Goal: Transaction & Acquisition: Purchase product/service

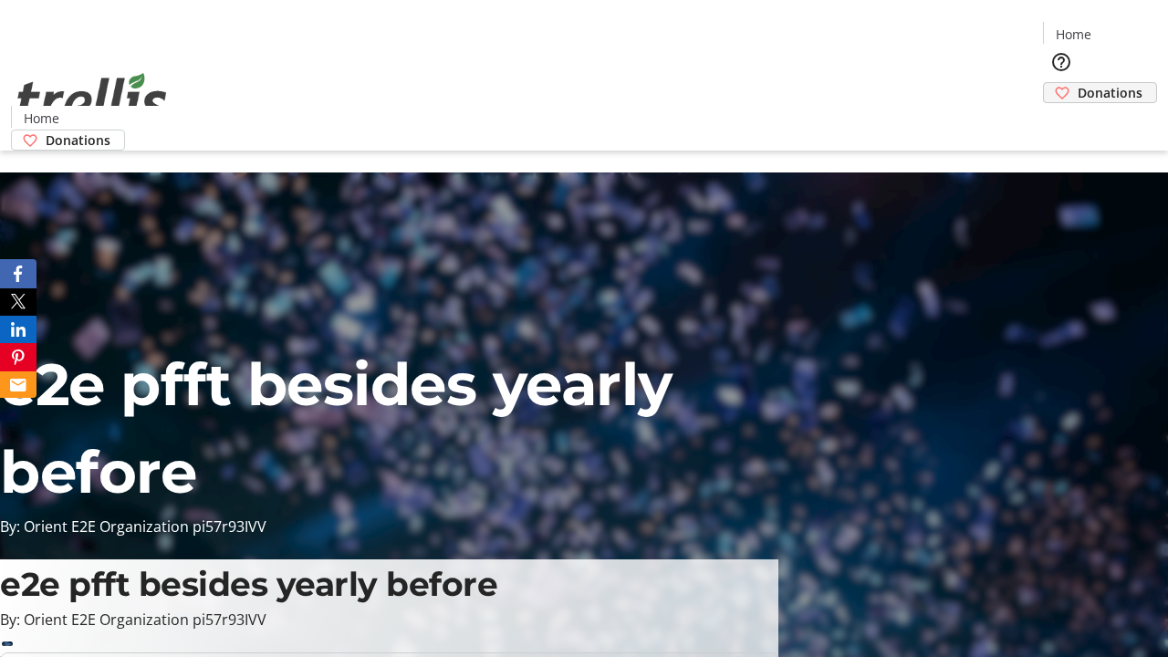
click at [1077, 83] on span "Donations" at bounding box center [1109, 92] width 65 height 19
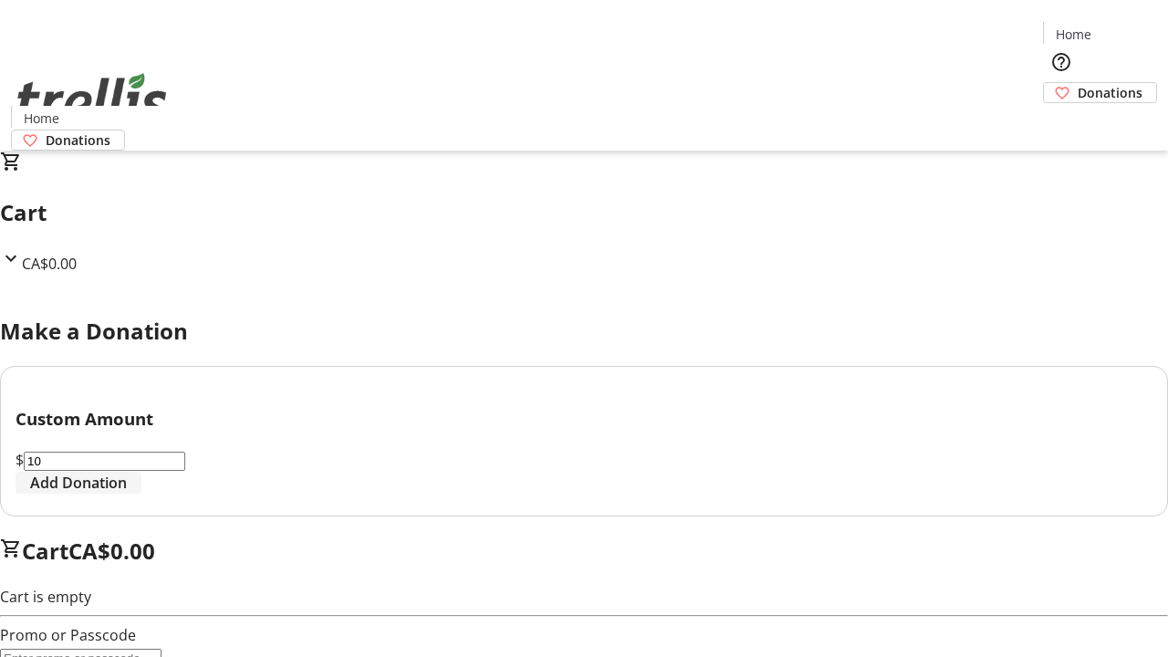
click at [127, 493] on span "Add Donation" at bounding box center [78, 483] width 97 height 22
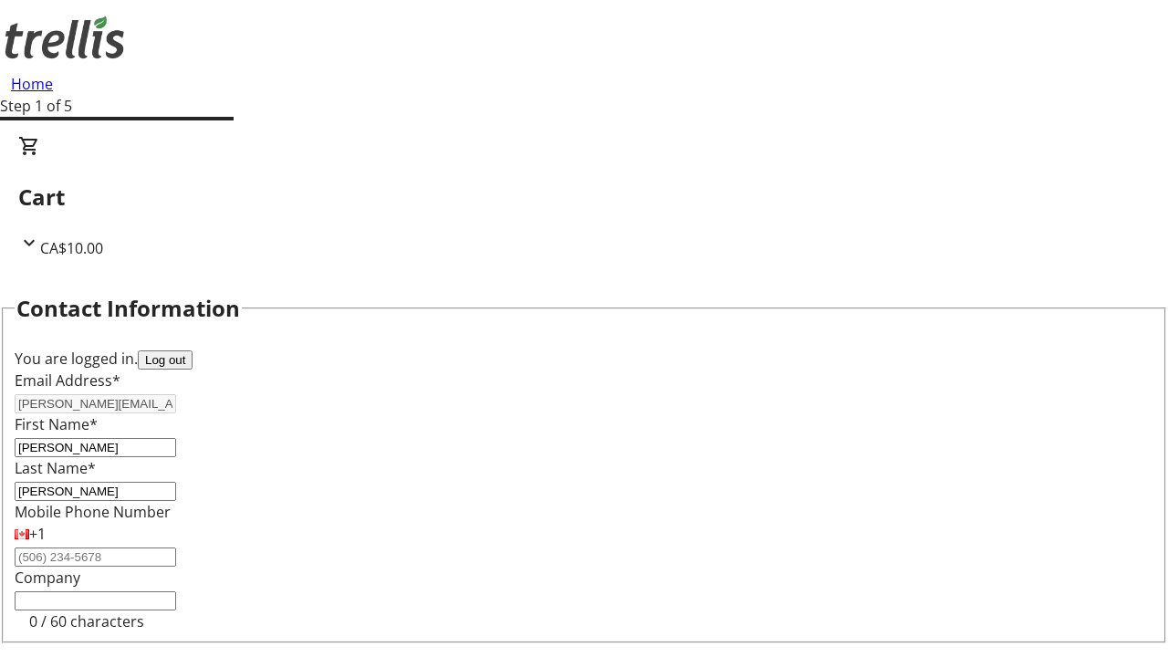
select select "CA"
type input "[STREET_ADDRESS][PERSON_NAME]"
type input "Kelowna"
select select "BC"
type input "Kelowna"
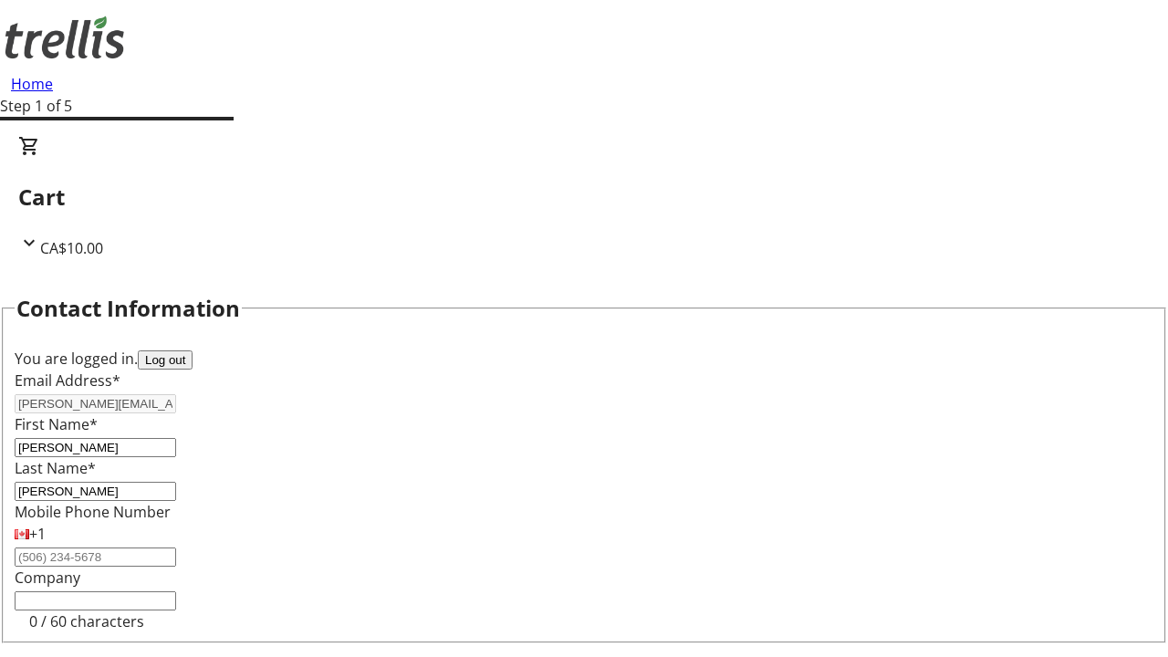
type input "V1Y 0C2"
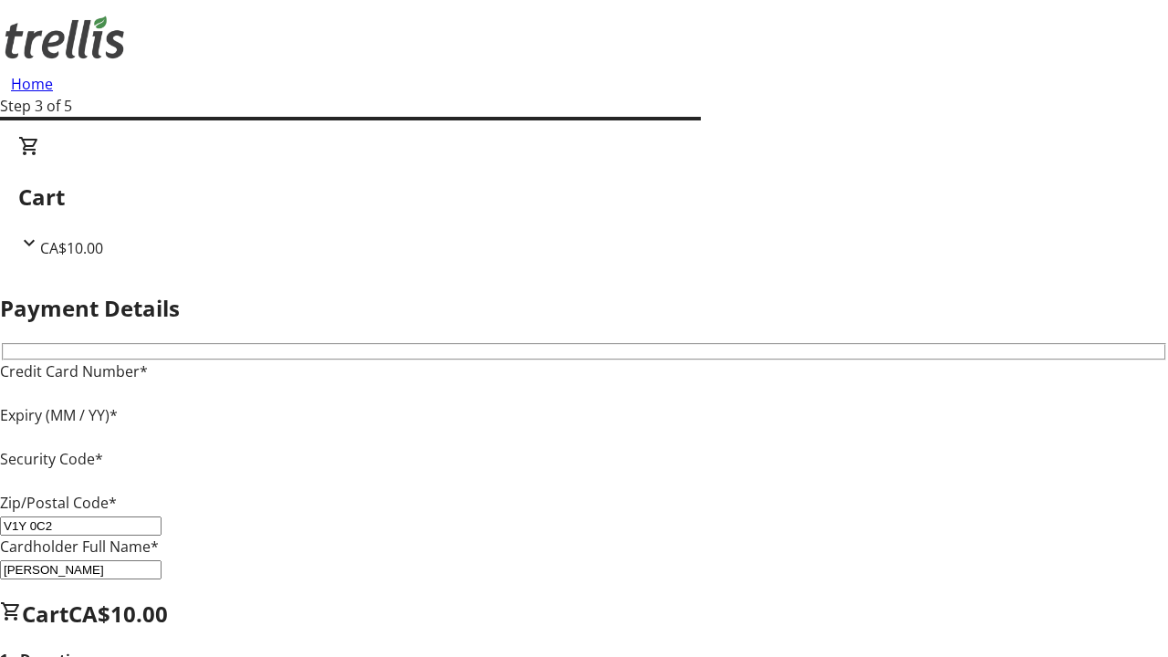
type input "V1Y 0C2"
